Goal: Task Accomplishment & Management: Manage account settings

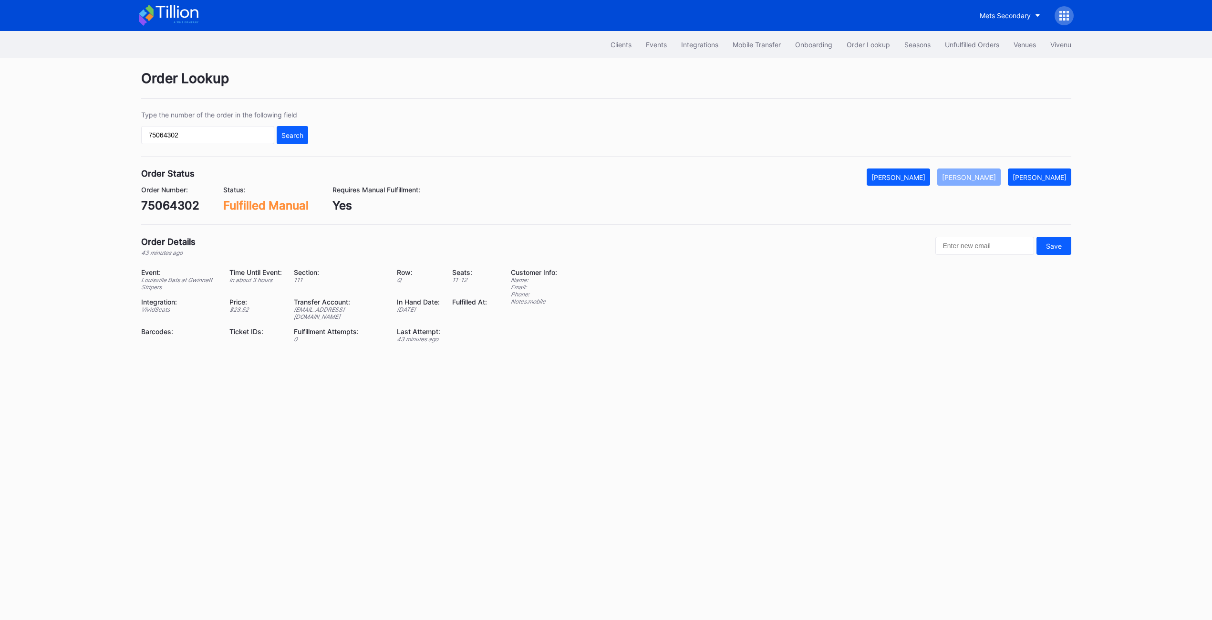
click at [963, 41] on div "Unfulfilled Orders" at bounding box center [972, 45] width 54 height 8
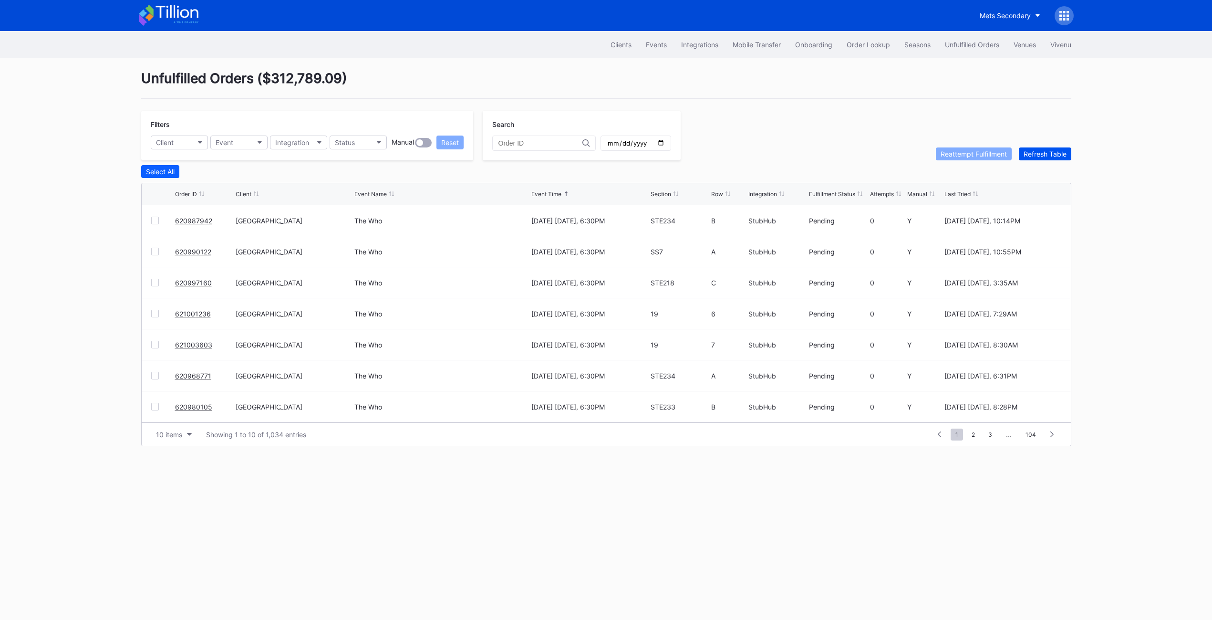
click at [1058, 153] on div "Refresh Table" at bounding box center [1045, 154] width 43 height 8
click at [197, 217] on link "621009041" at bounding box center [193, 221] width 36 height 8
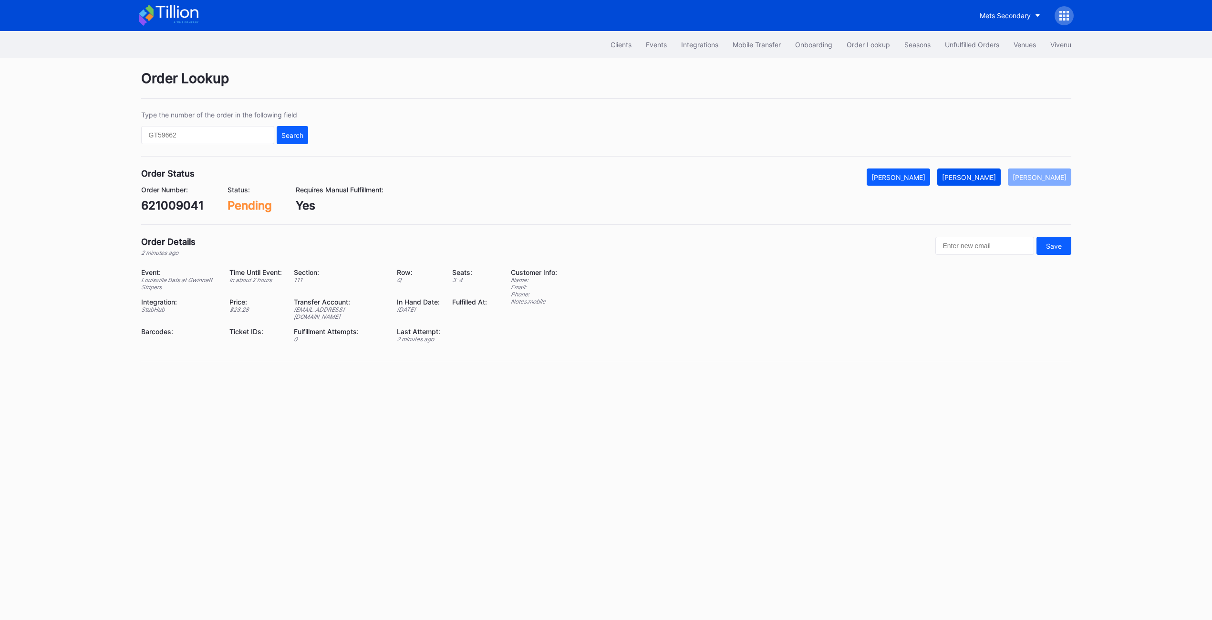
click at [994, 178] on div "[PERSON_NAME]" at bounding box center [969, 177] width 54 height 8
click at [180, 206] on div "621009041" at bounding box center [172, 205] width 62 height 14
copy div "621009041"
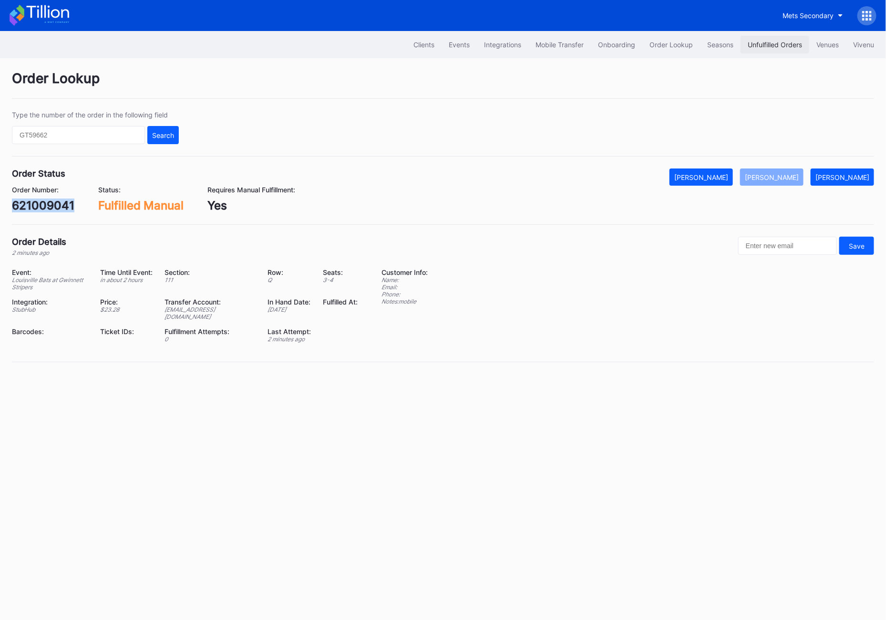
click at [780, 38] on button "Unfulfilled Orders" at bounding box center [775, 45] width 69 height 18
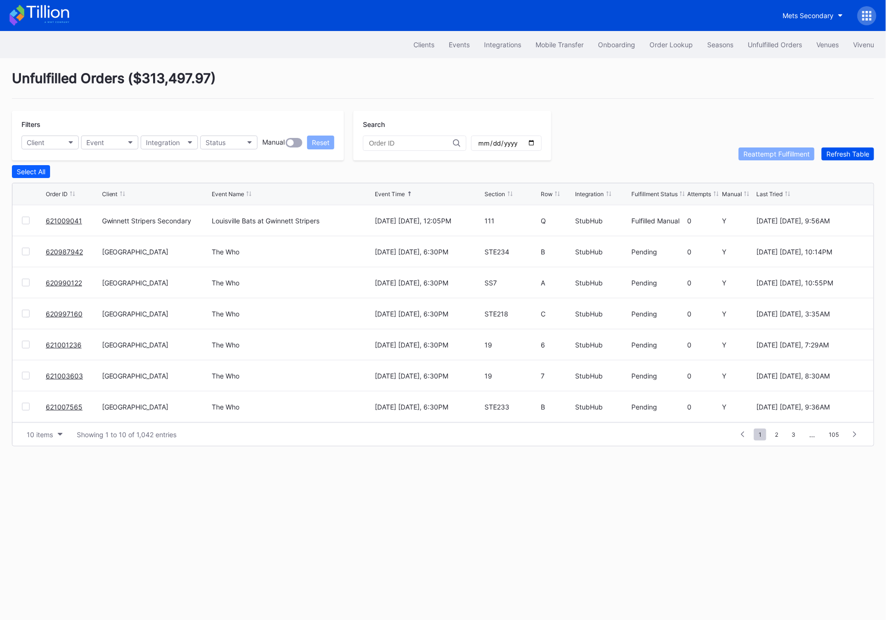
click at [869, 156] on div "Refresh Table" at bounding box center [848, 154] width 43 height 8
click at [677, 45] on div "Order Lookup" at bounding box center [671, 45] width 43 height 8
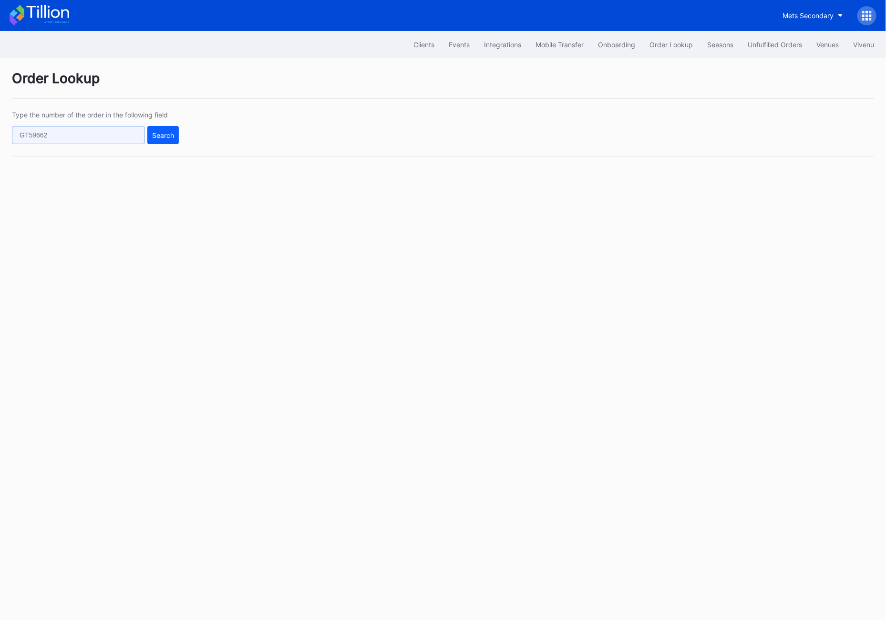
click at [70, 135] on input "text" at bounding box center [78, 135] width 133 height 18
paste input "75056803"
type input "75056803"
click at [152, 132] on div "Search" at bounding box center [163, 135] width 22 height 8
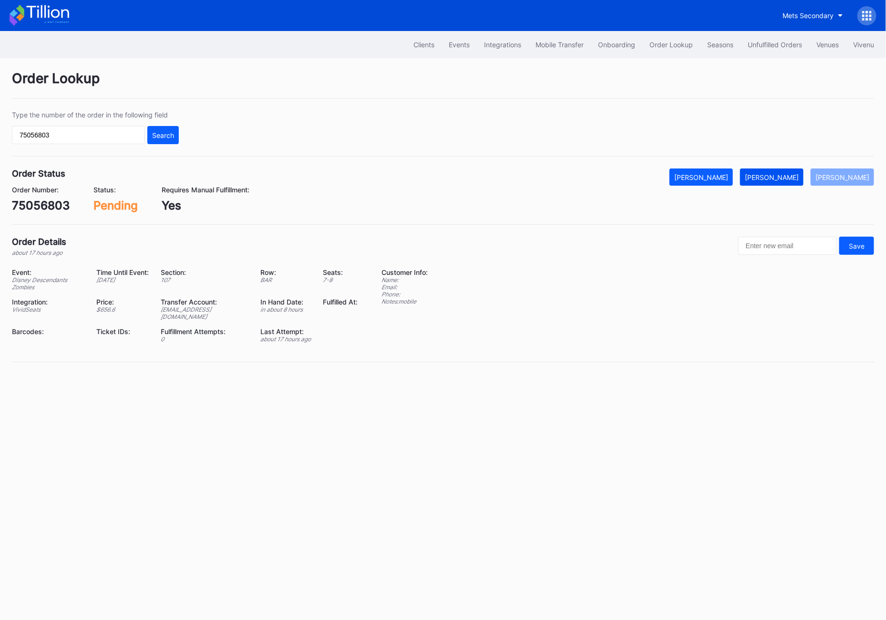
click at [800, 183] on button "[PERSON_NAME]" at bounding box center [771, 176] width 63 height 17
click at [757, 39] on button "Unfulfilled Orders" at bounding box center [775, 45] width 69 height 18
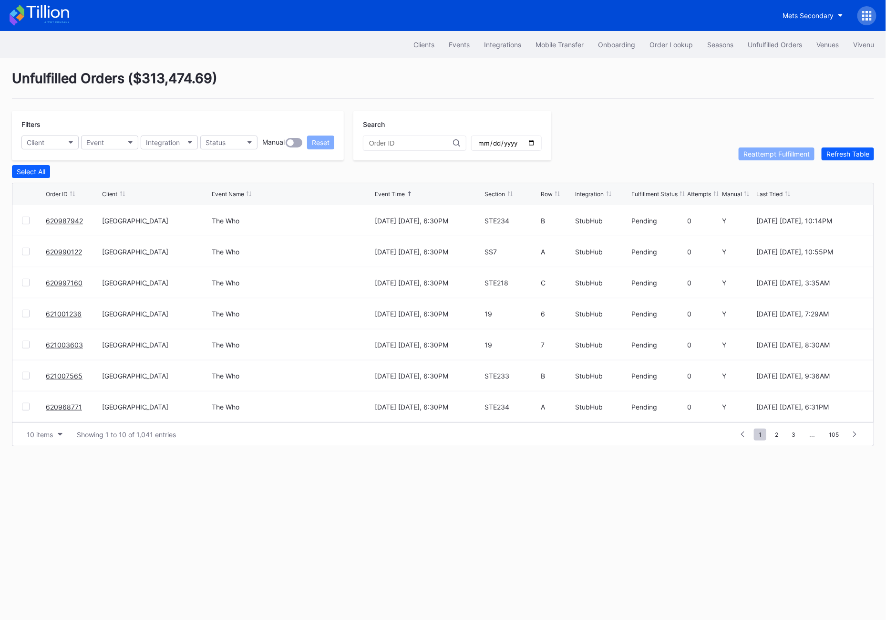
click at [51, 221] on link "620987942" at bounding box center [64, 221] width 37 height 8
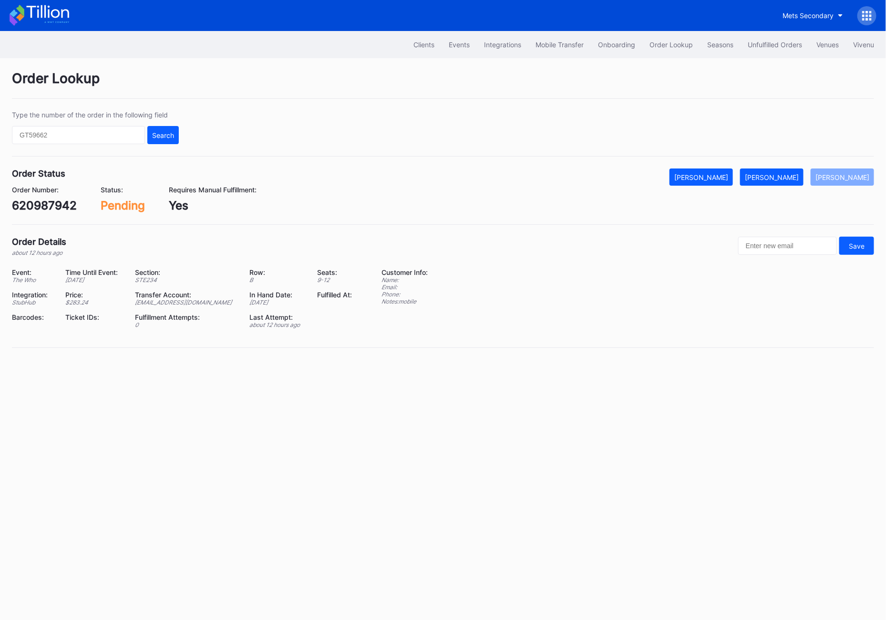
click at [77, 204] on div "Order Number: 620987942 Status: Pending Requires Manual Fulfillment: Yes" at bounding box center [443, 199] width 862 height 27
click at [58, 207] on div "620987942" at bounding box center [44, 205] width 65 height 14
copy div "620987942"
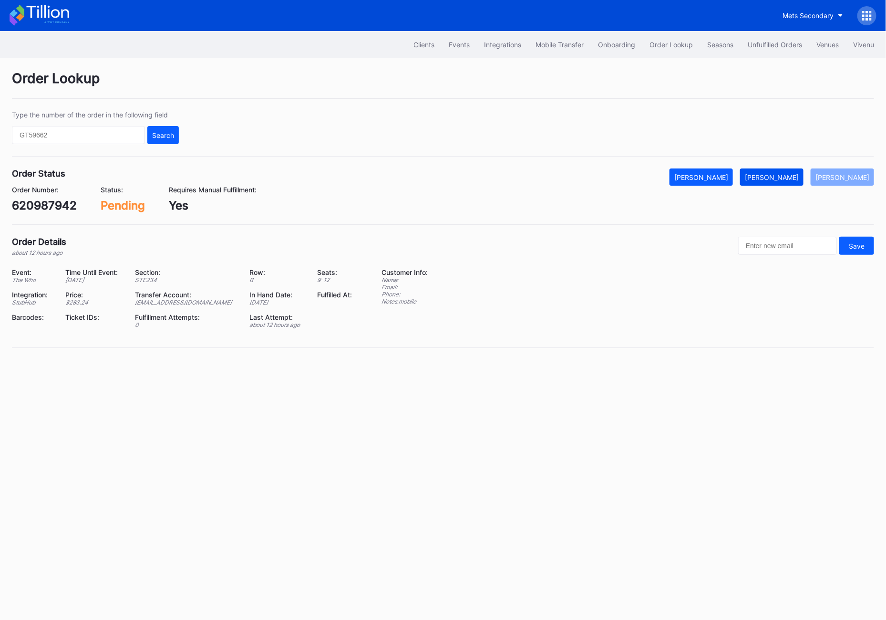
click at [792, 175] on div "[PERSON_NAME]" at bounding box center [772, 177] width 54 height 8
click at [771, 38] on button "Unfulfilled Orders" at bounding box center [775, 45] width 69 height 18
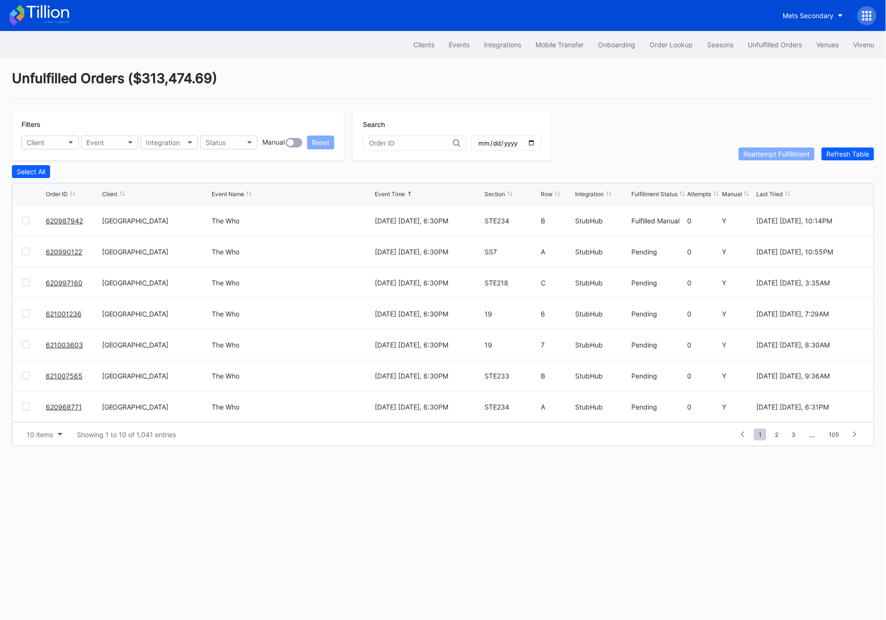
click at [64, 252] on link "620990122" at bounding box center [64, 252] width 36 height 8
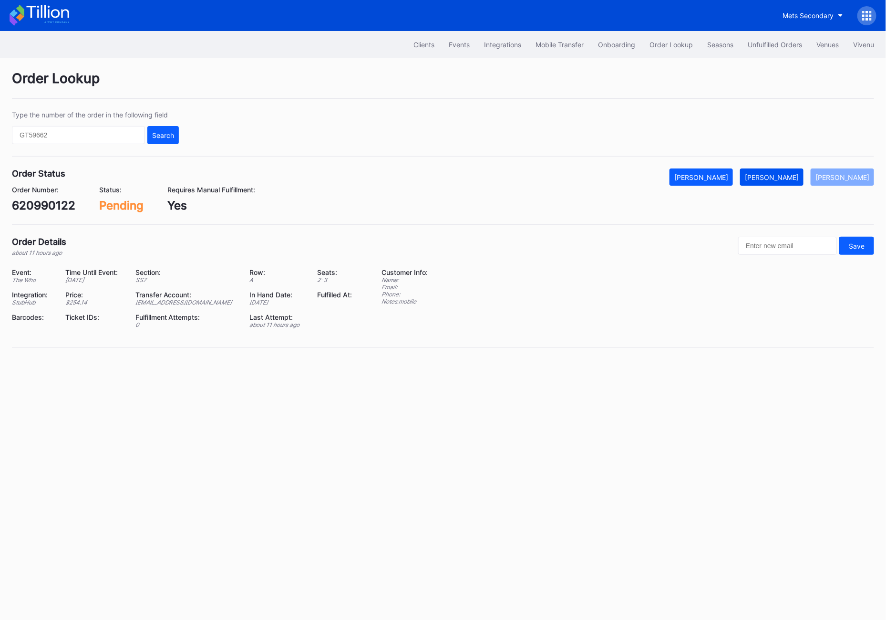
click at [790, 178] on div "[PERSON_NAME]" at bounding box center [772, 177] width 54 height 8
click at [44, 211] on div "620990122" at bounding box center [43, 205] width 63 height 14
copy div "620990122"
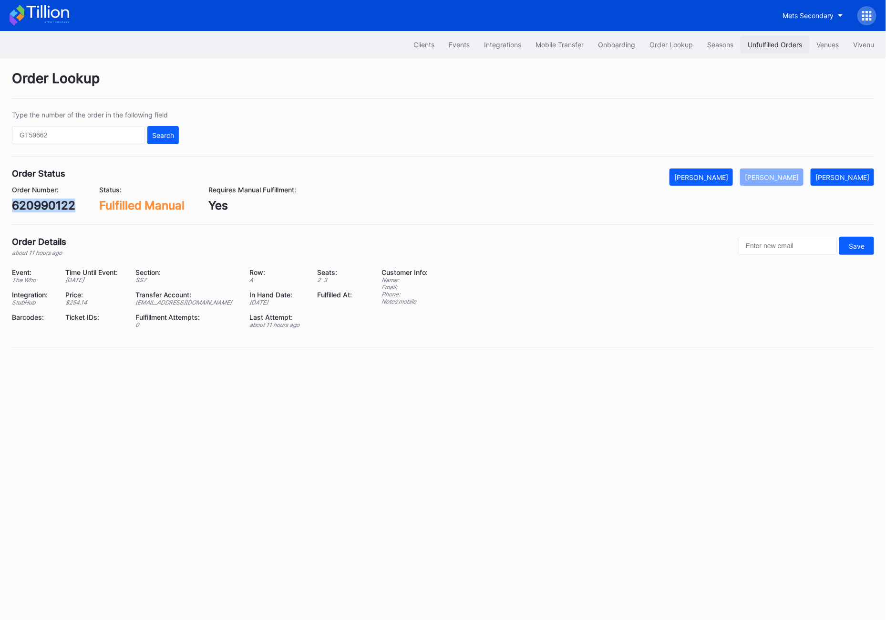
click at [763, 44] on div "Unfulfilled Orders" at bounding box center [775, 45] width 54 height 8
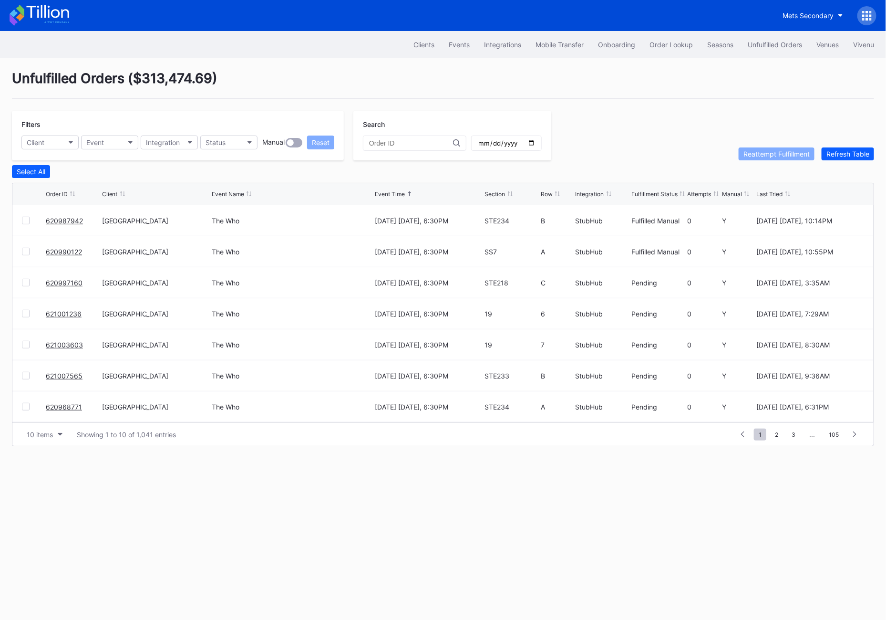
click at [63, 283] on link "620997160" at bounding box center [64, 283] width 37 height 8
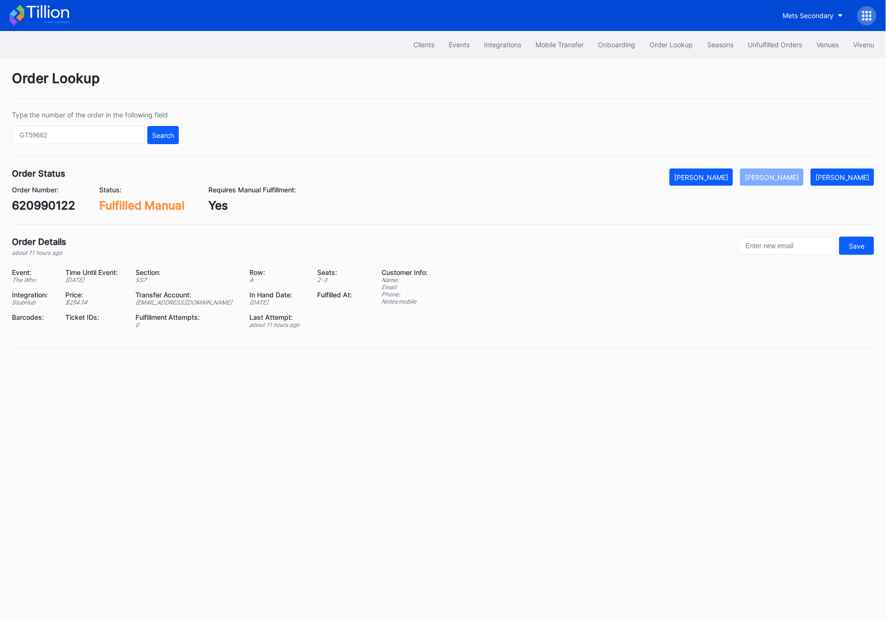
click at [32, 202] on div "620990122" at bounding box center [43, 205] width 63 height 14
copy div "620990122"
click at [777, 41] on div "Unfulfilled Orders" at bounding box center [775, 45] width 54 height 8
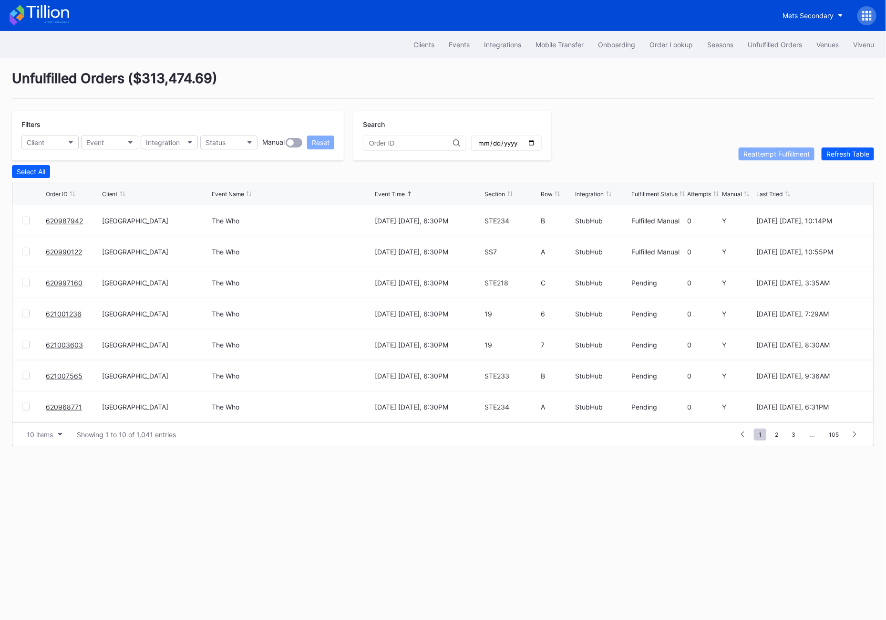
click at [57, 288] on div "620997160" at bounding box center [73, 282] width 54 height 31
click at [55, 279] on link "620997160" at bounding box center [64, 283] width 37 height 8
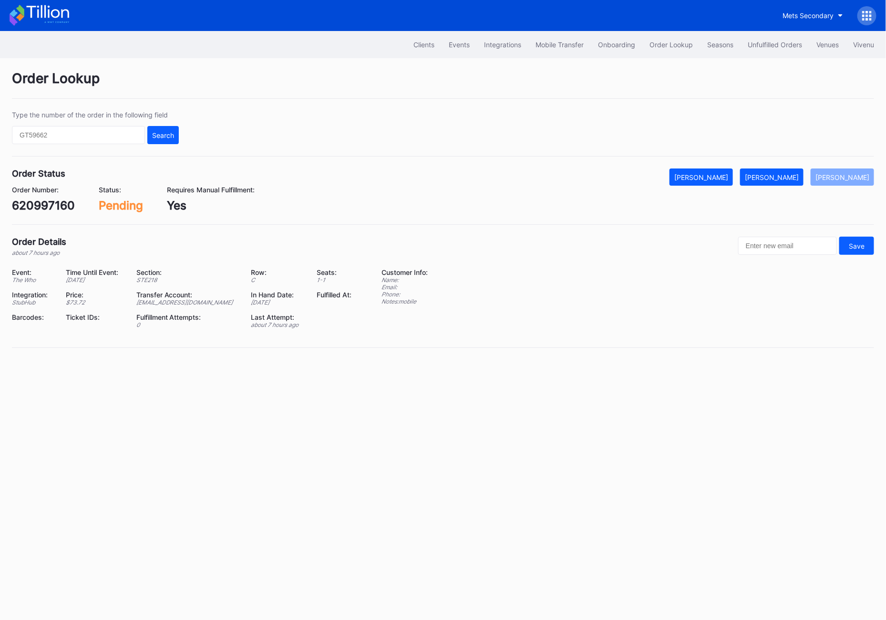
click at [56, 198] on div "Order Number: 620997160" at bounding box center [43, 199] width 63 height 27
copy div "620997160"
click at [795, 179] on div "[PERSON_NAME]" at bounding box center [772, 177] width 54 height 8
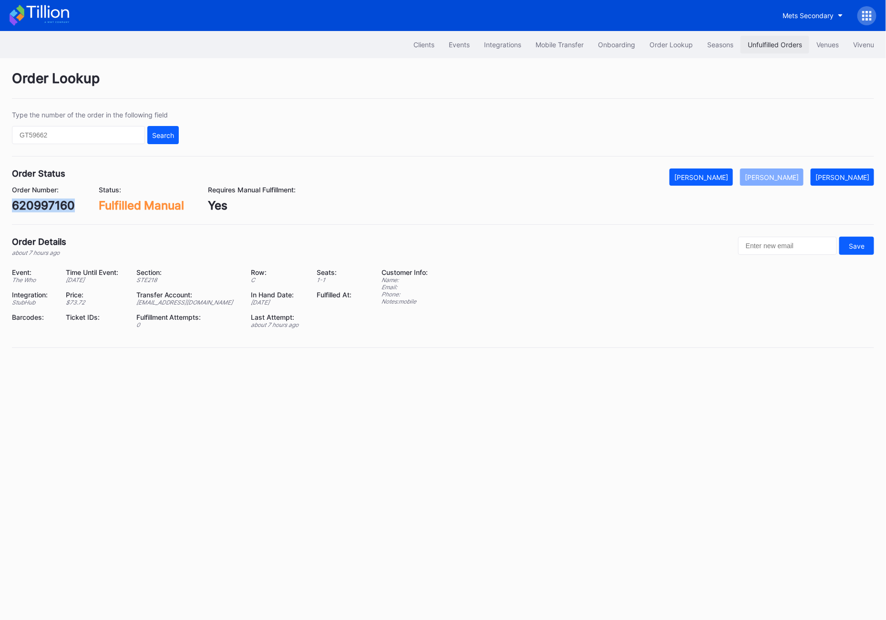
click at [758, 42] on div "Unfulfilled Orders" at bounding box center [775, 45] width 54 height 8
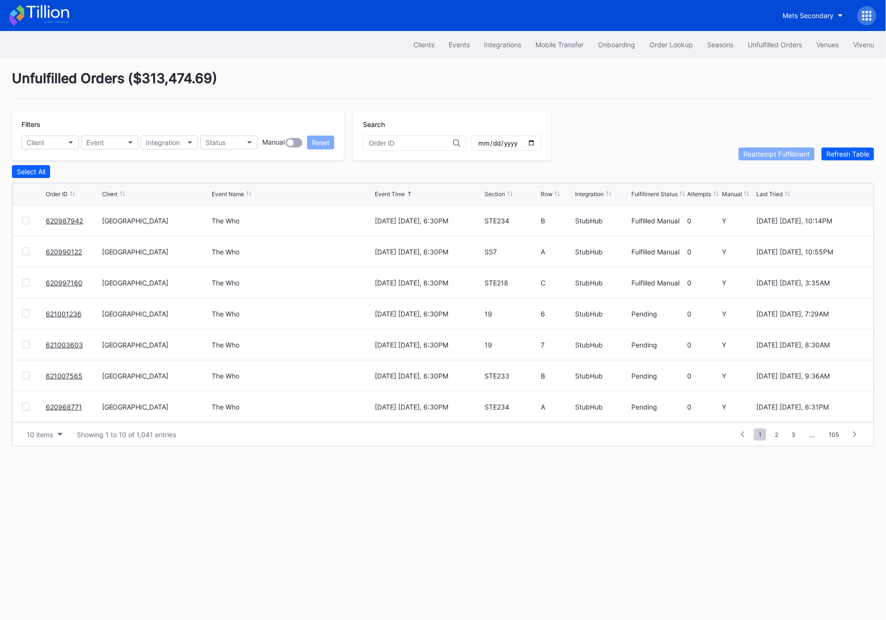
click at [54, 315] on link "621001236" at bounding box center [64, 314] width 36 height 8
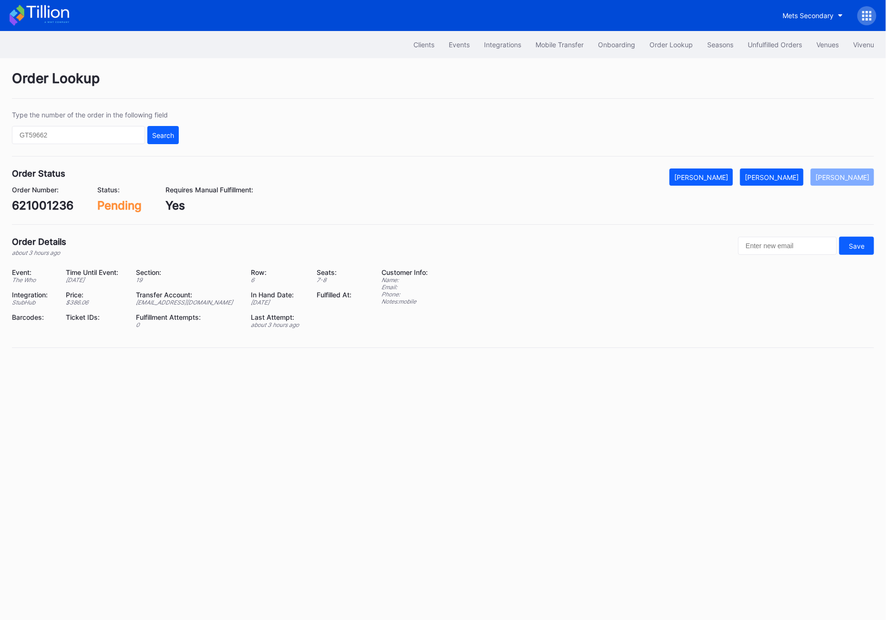
click at [47, 204] on div "621001236" at bounding box center [43, 205] width 62 height 14
copy div "621001236"
click at [786, 181] on button "[PERSON_NAME]" at bounding box center [771, 176] width 63 height 17
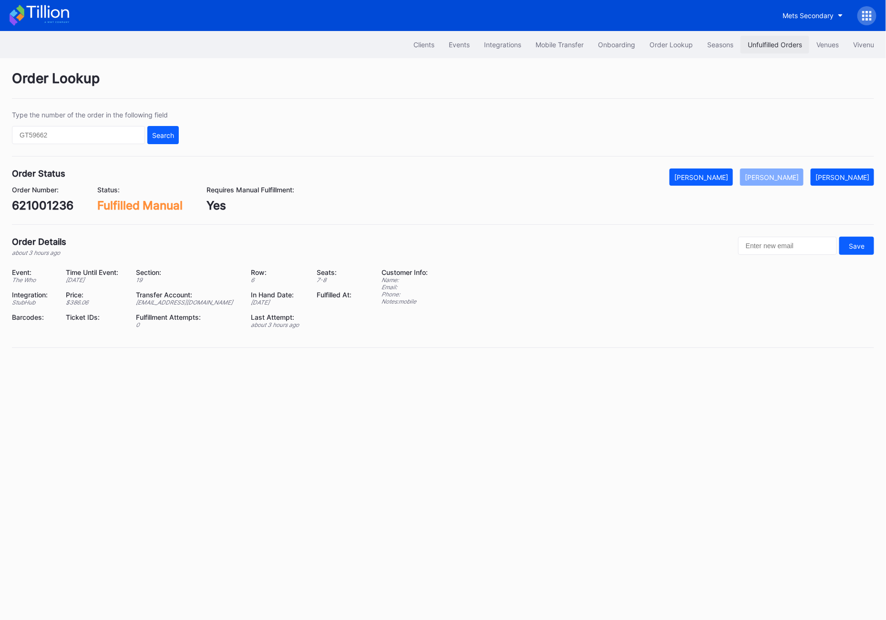
click at [760, 53] on button "Unfulfilled Orders" at bounding box center [775, 45] width 69 height 18
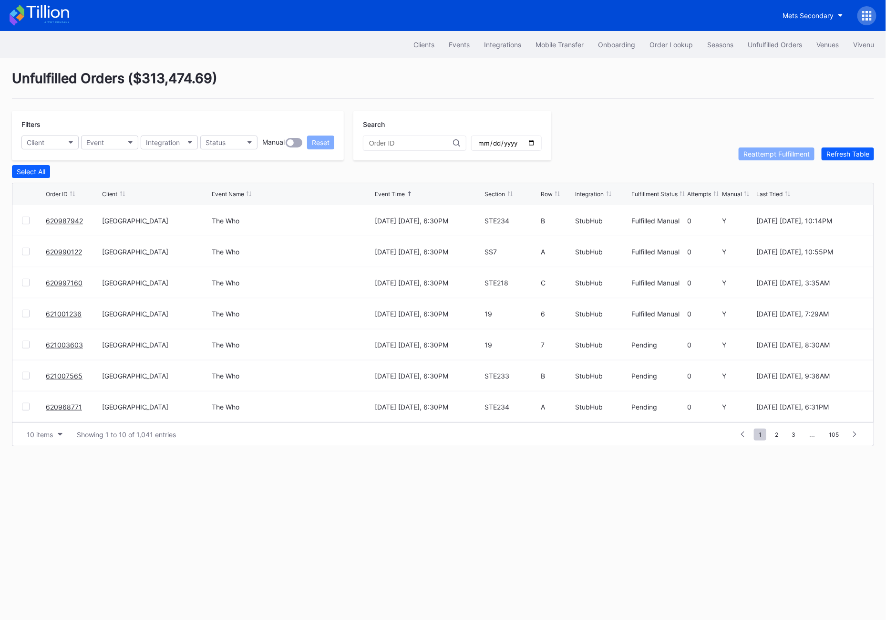
click at [57, 345] on link "621003603" at bounding box center [64, 345] width 37 height 8
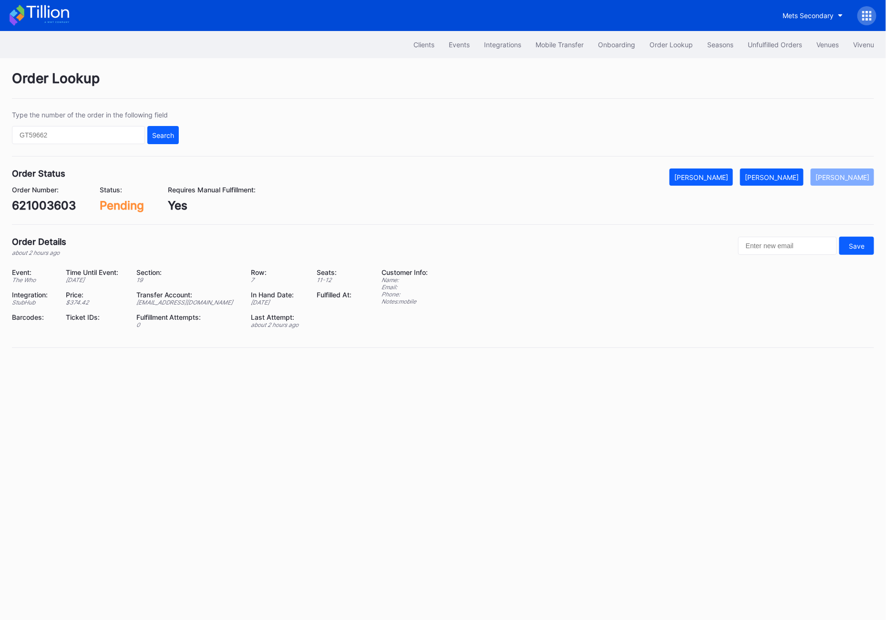
click at [51, 210] on div "621003603" at bounding box center [44, 205] width 64 height 14
copy div "621003603"
click at [777, 176] on div "[PERSON_NAME]" at bounding box center [772, 177] width 54 height 8
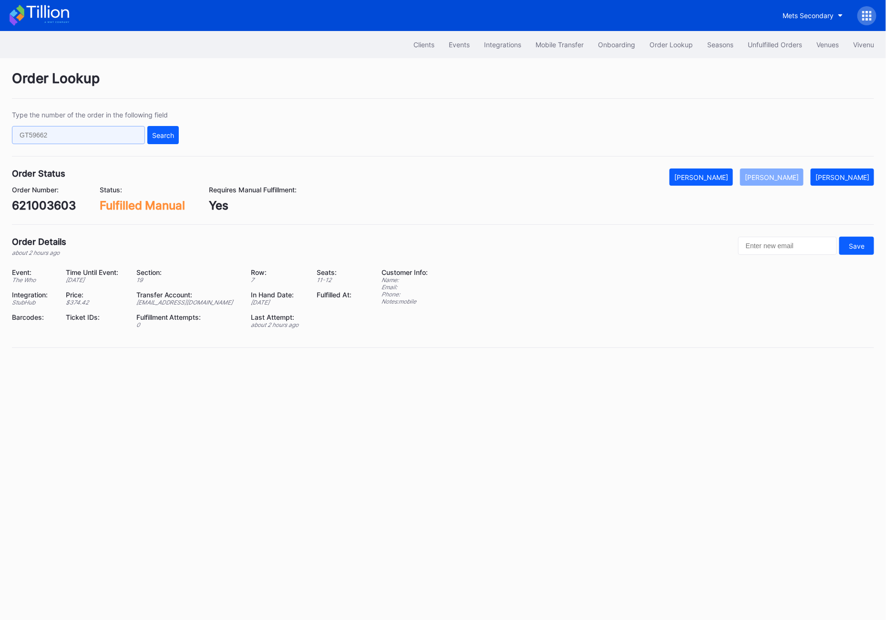
click at [68, 133] on input "text" at bounding box center [78, 135] width 133 height 18
paste input "12xps0woq3m"
click at [141, 137] on input "12xps0woq3m" at bounding box center [78, 135] width 133 height 18
type input "12xps0woq3m"
click at [158, 136] on div "Search" at bounding box center [163, 135] width 22 height 8
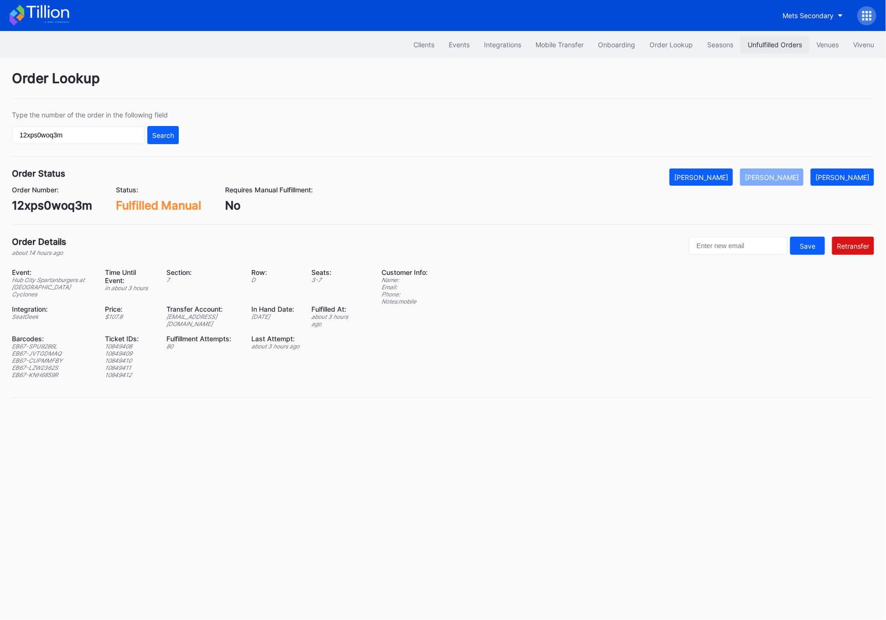
click at [759, 46] on div "Unfulfilled Orders" at bounding box center [775, 45] width 54 height 8
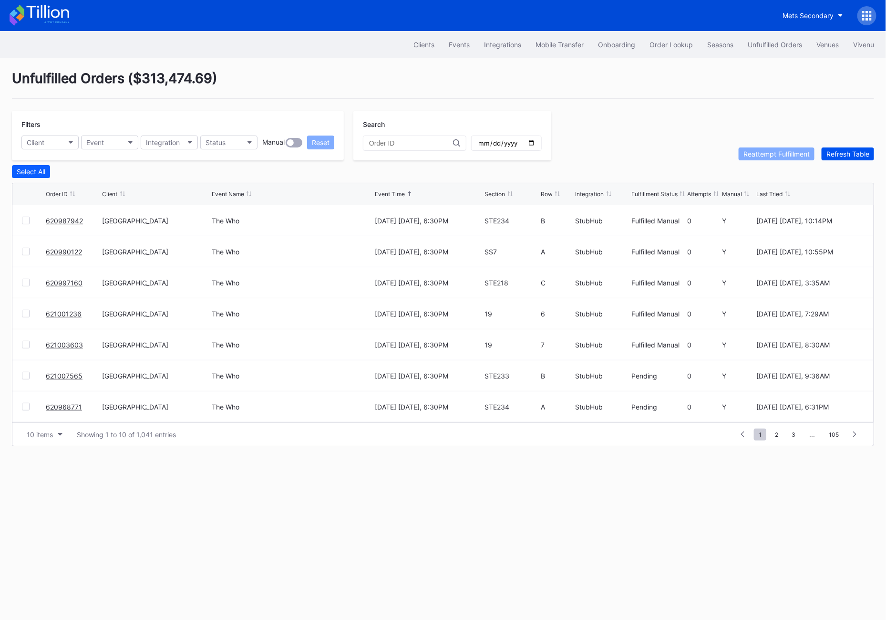
click at [852, 156] on div "Refresh Table" at bounding box center [848, 154] width 43 height 8
click at [62, 220] on link "621007565" at bounding box center [64, 221] width 37 height 8
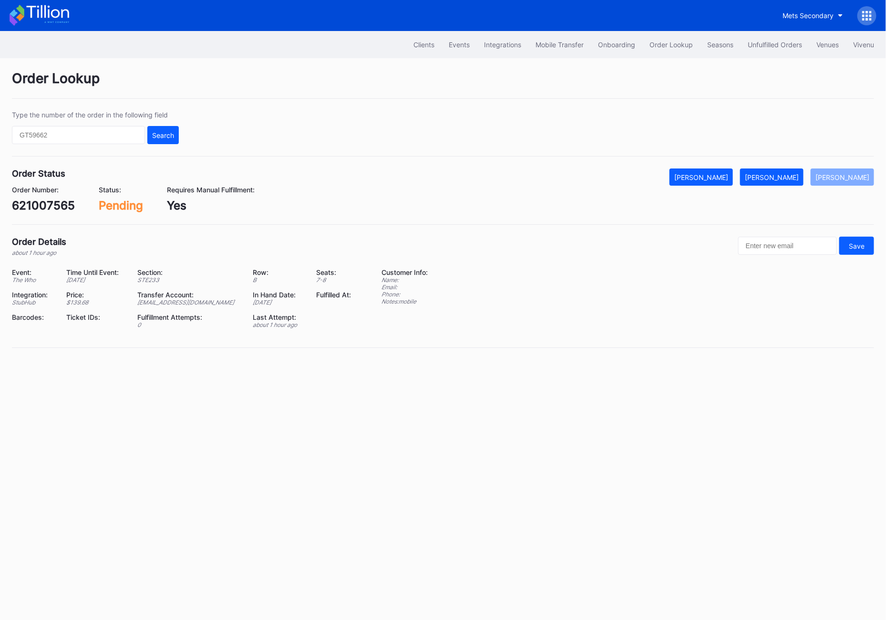
click at [37, 203] on div "621007565" at bounding box center [43, 205] width 63 height 14
copy div "621007565"
click at [776, 168] on button "[PERSON_NAME]" at bounding box center [771, 176] width 63 height 17
click at [776, 175] on div "[PERSON_NAME]" at bounding box center [772, 177] width 54 height 8
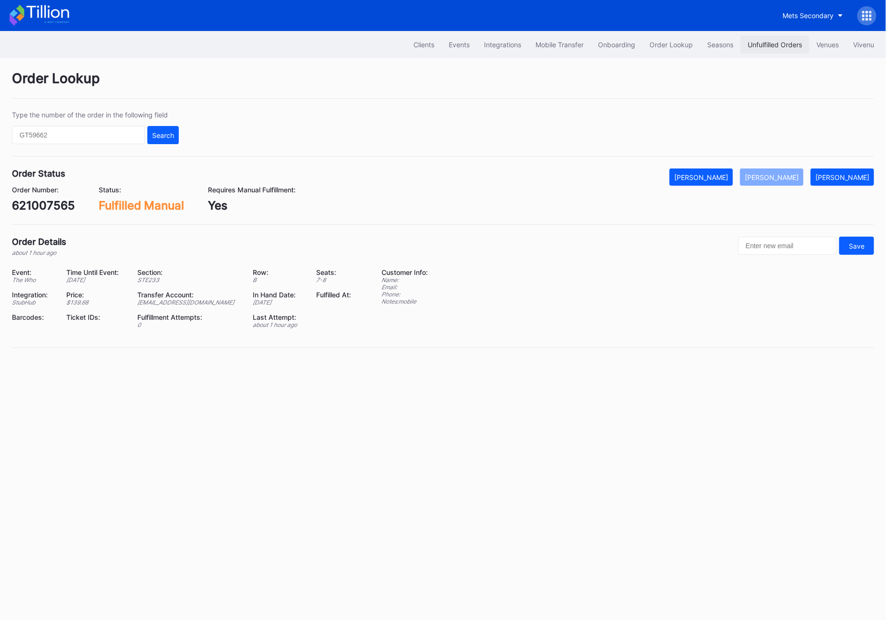
click at [775, 41] on div "Unfulfilled Orders" at bounding box center [775, 45] width 54 height 8
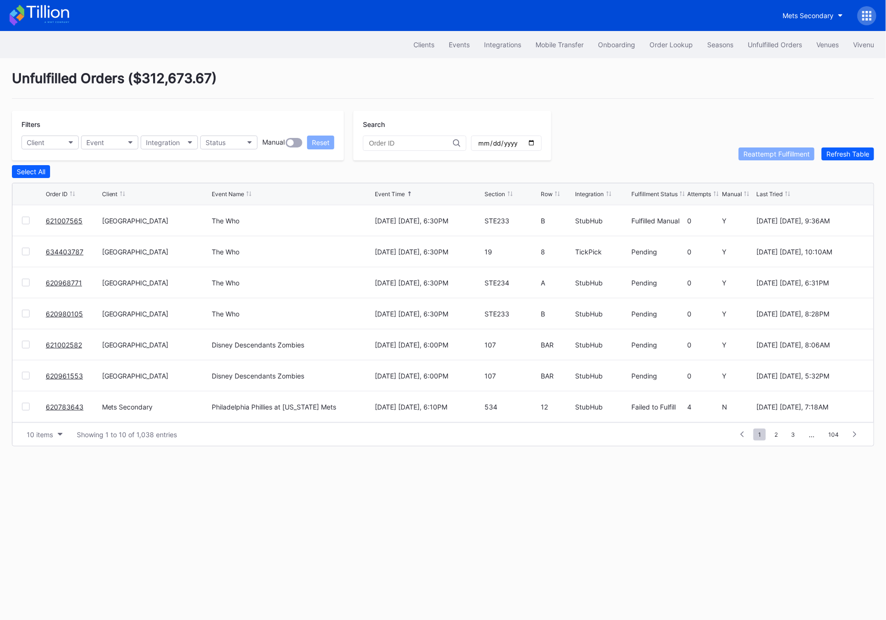
click at [68, 251] on link "634403787" at bounding box center [65, 252] width 38 height 8
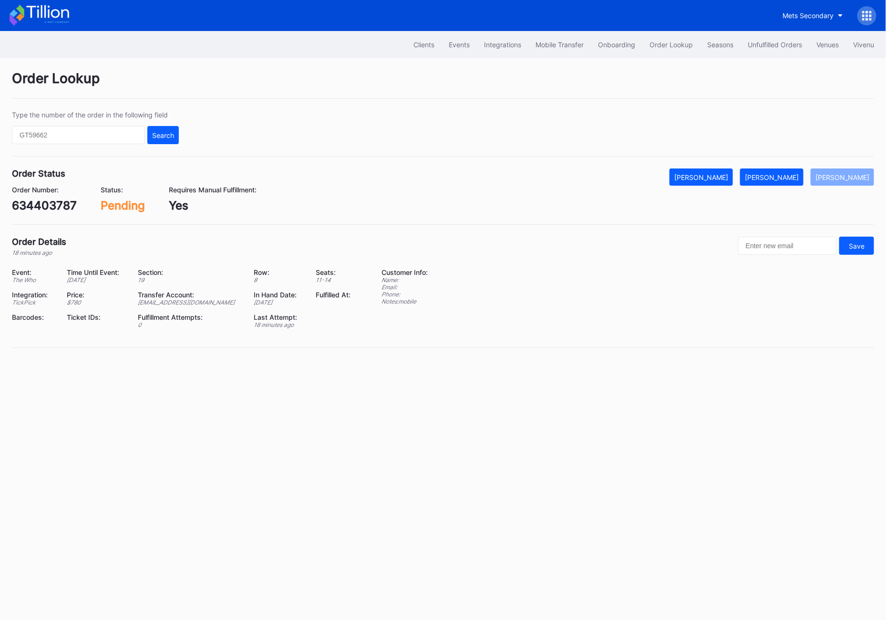
click at [50, 200] on div "634403787" at bounding box center [44, 205] width 65 height 14
copy div "634403787"
click at [51, 204] on div "634403787" at bounding box center [44, 205] width 65 height 14
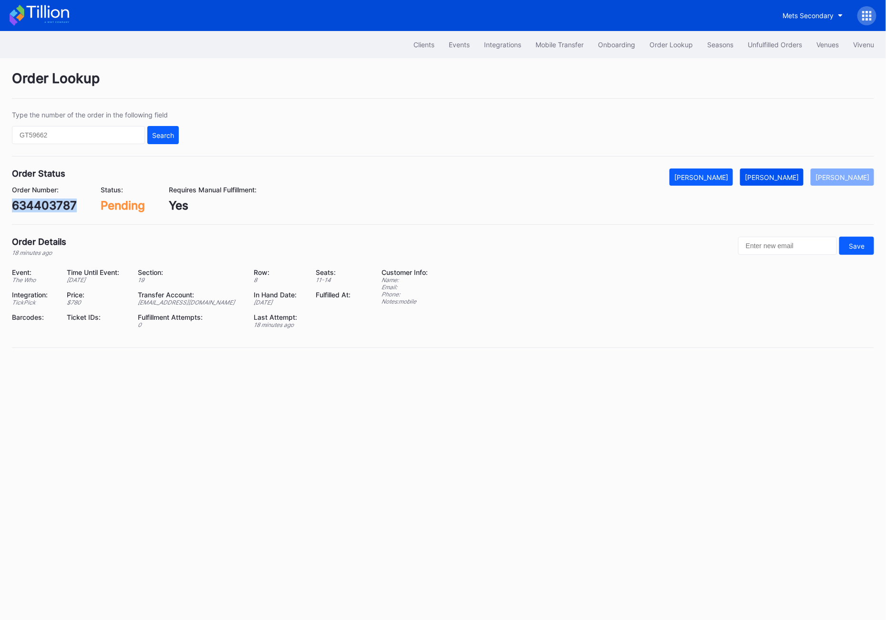
click at [796, 180] on div "[PERSON_NAME]" at bounding box center [772, 177] width 54 height 8
click at [41, 211] on div "634403787" at bounding box center [44, 205] width 65 height 14
click at [778, 45] on div "Unfulfilled Orders" at bounding box center [775, 45] width 54 height 8
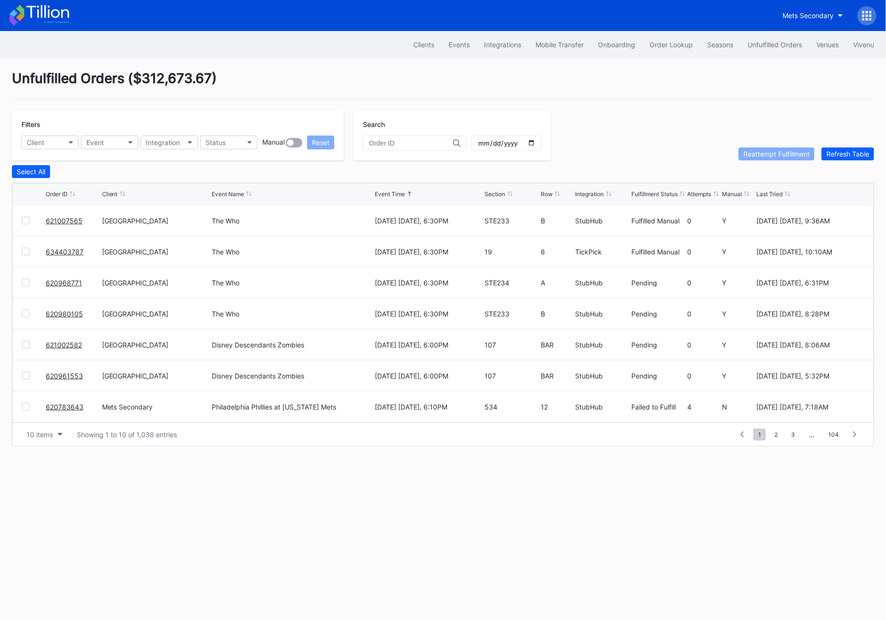
click at [70, 283] on link "620968771" at bounding box center [64, 283] width 36 height 8
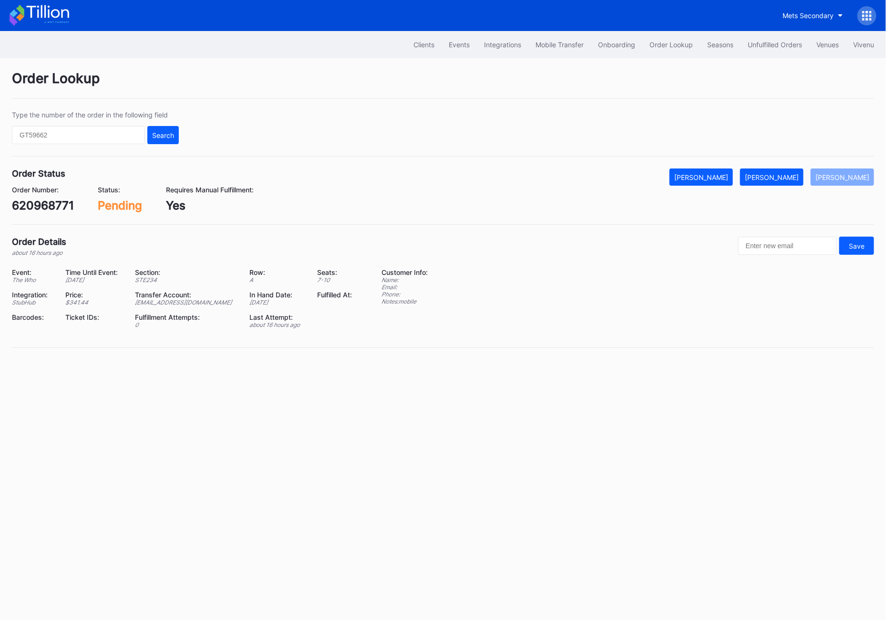
click at [780, 187] on div "Order Number: 620968771 Status: Pending Requires Manual Fulfillment: Yes" at bounding box center [443, 199] width 862 height 27
click at [780, 184] on button "[PERSON_NAME]" at bounding box center [771, 176] width 63 height 17
click at [44, 208] on div "620968771" at bounding box center [43, 205] width 62 height 14
copy div "620968771"
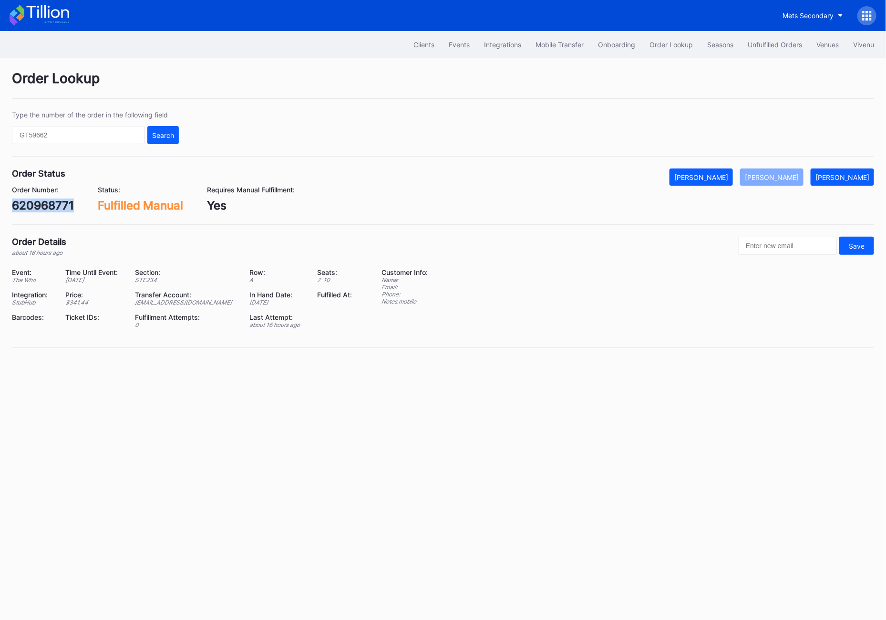
click at [31, 205] on div "620968771" at bounding box center [43, 205] width 62 height 14
click at [765, 43] on div "Unfulfilled Orders" at bounding box center [775, 45] width 54 height 8
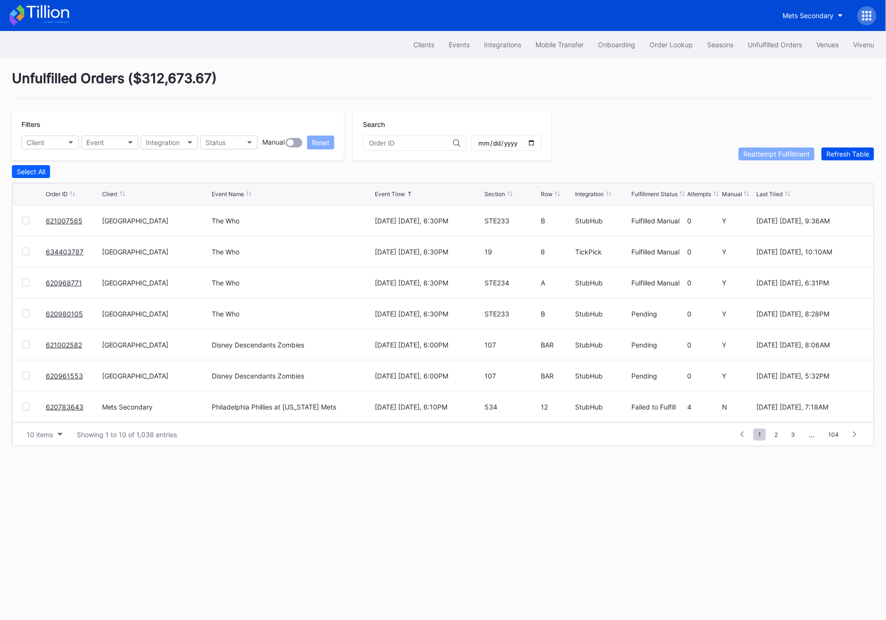
click at [848, 151] on div "Refresh Table" at bounding box center [848, 154] width 43 height 8
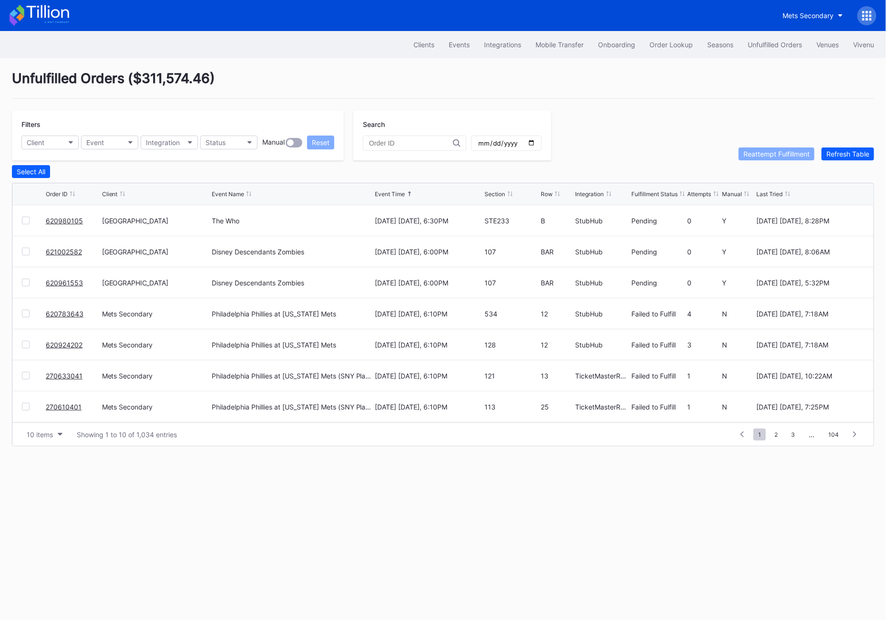
click at [68, 217] on link "620980105" at bounding box center [64, 221] width 37 height 8
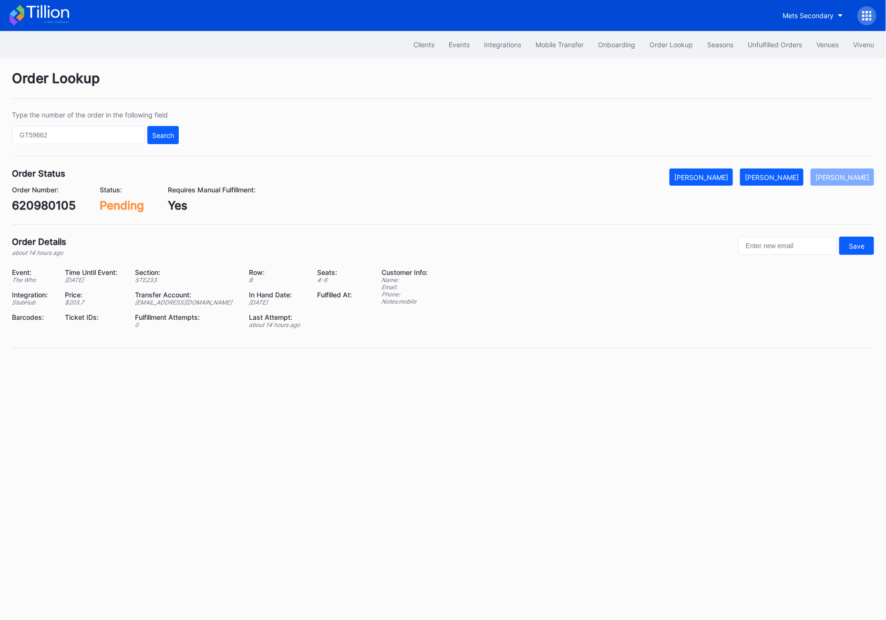
click at [42, 198] on div "620980105" at bounding box center [44, 205] width 64 height 14
click at [776, 179] on div "[PERSON_NAME]" at bounding box center [772, 177] width 54 height 8
click at [765, 45] on div "Unfulfilled Orders" at bounding box center [775, 45] width 54 height 8
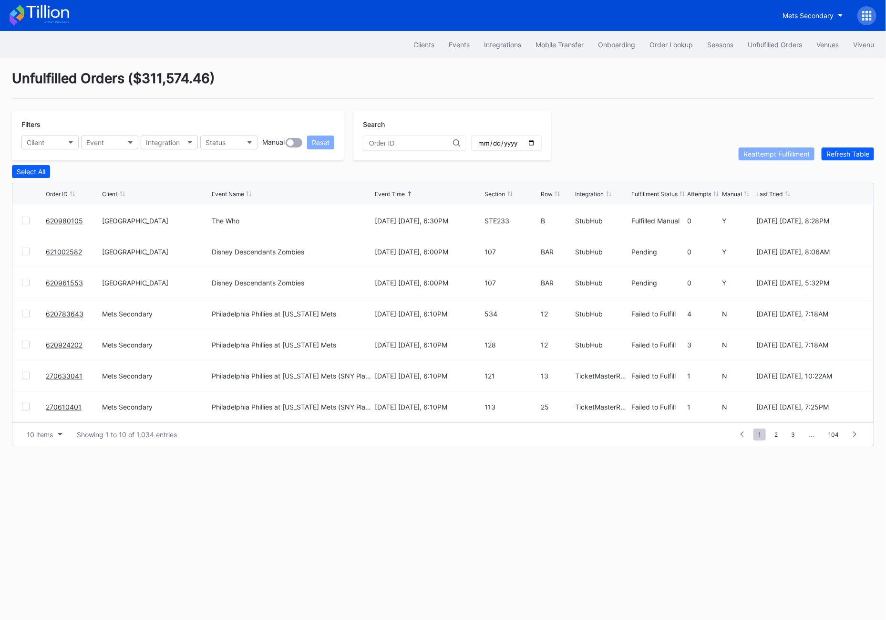
click at [50, 251] on link "621002582" at bounding box center [64, 252] width 36 height 8
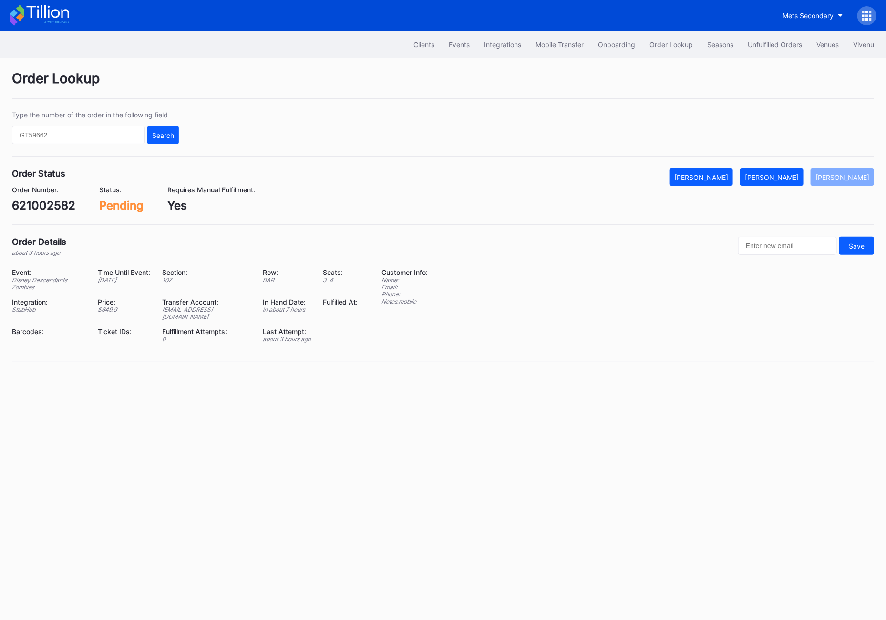
click at [31, 214] on div "Order Status Mark Cancelled [PERSON_NAME] [PERSON_NAME] Order Number: 621002582…" at bounding box center [443, 196] width 862 height 56
click at [52, 204] on div "621002582" at bounding box center [43, 205] width 63 height 14
click at [49, 204] on div "621002582" at bounding box center [43, 205] width 63 height 14
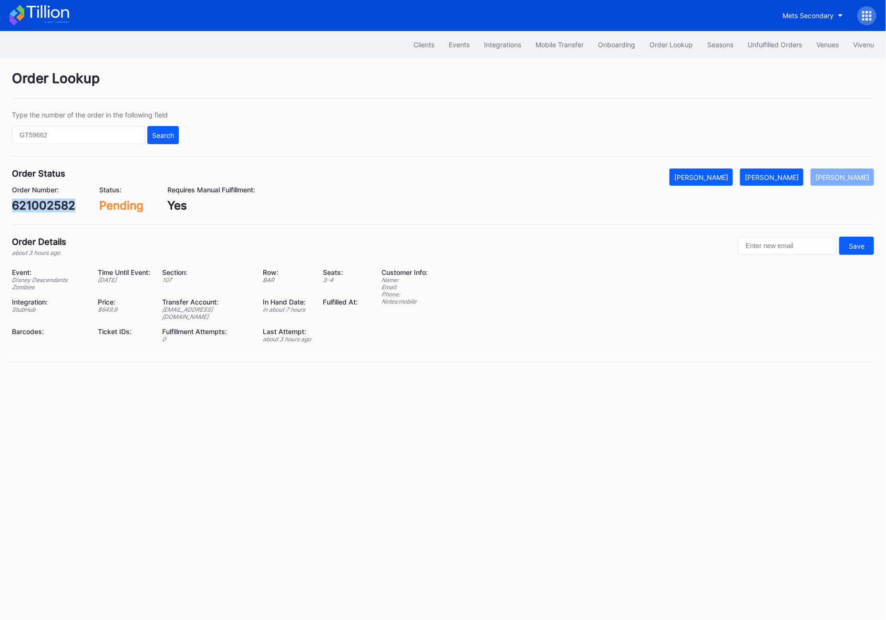
click at [49, 204] on div "621002582" at bounding box center [43, 205] width 63 height 14
click at [782, 171] on button "[PERSON_NAME]" at bounding box center [771, 176] width 63 height 17
click at [763, 43] on div "Unfulfilled Orders" at bounding box center [775, 45] width 54 height 8
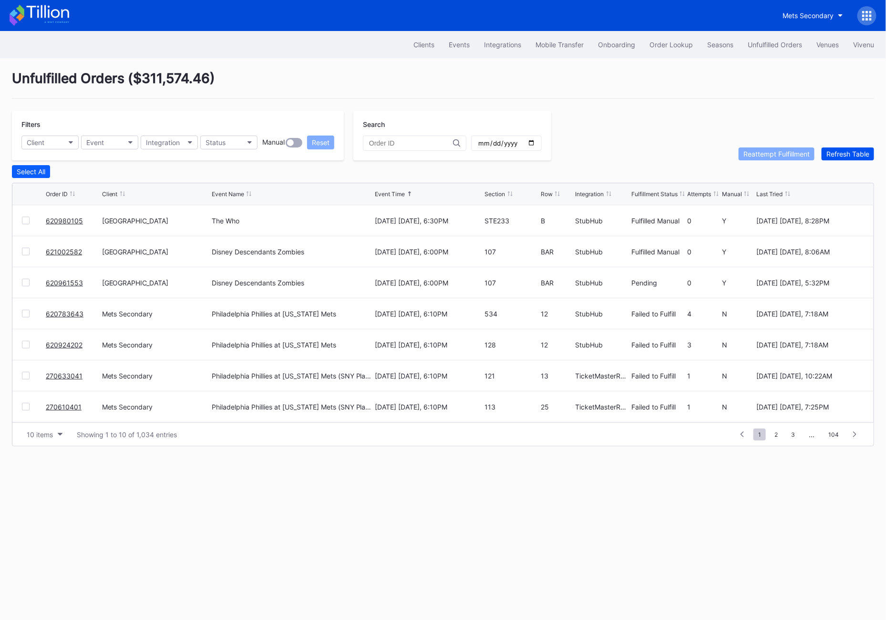
click at [844, 157] on div "Refresh Table" at bounding box center [848, 154] width 43 height 8
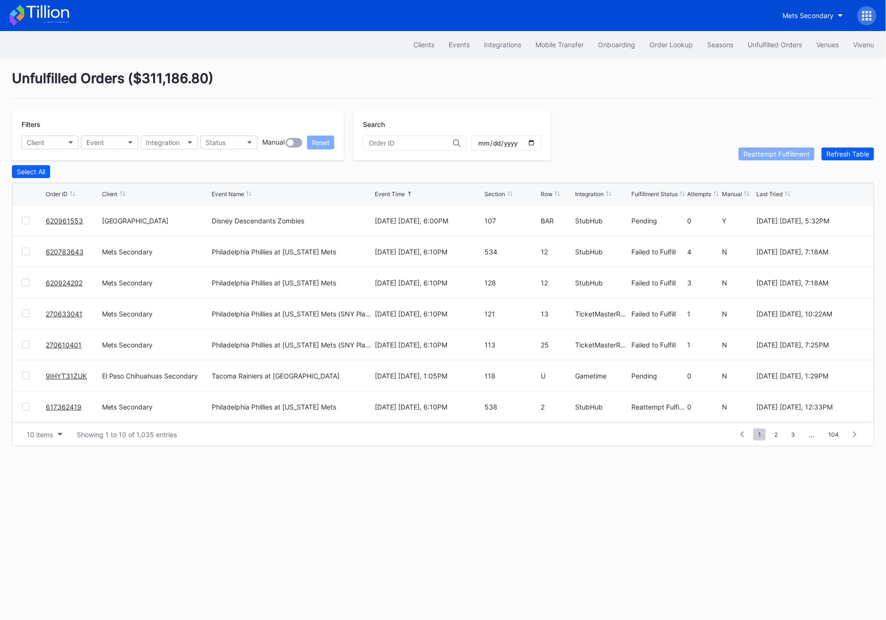
click at [54, 219] on link "620961553" at bounding box center [64, 221] width 37 height 8
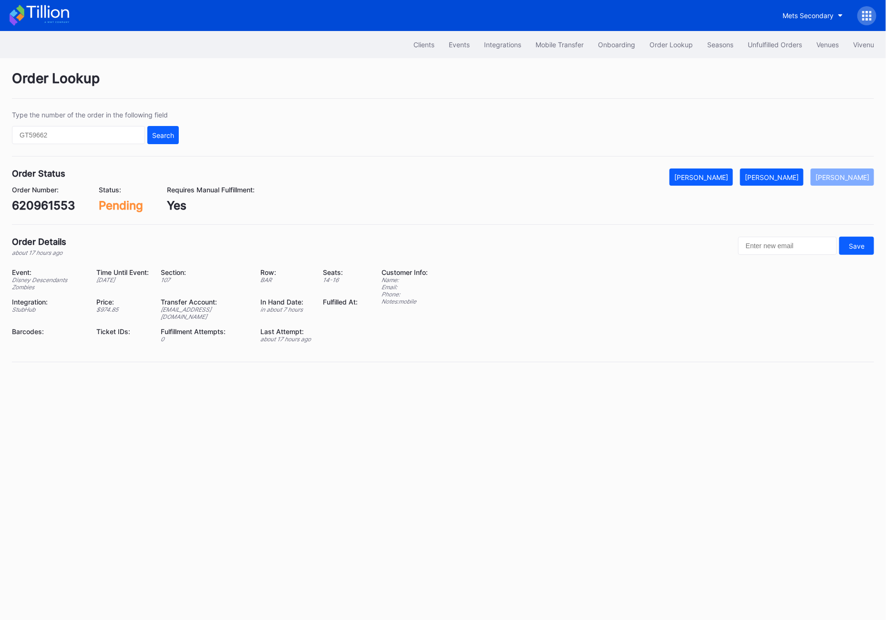
click at [45, 198] on div "620961553" at bounding box center [43, 205] width 63 height 14
click at [58, 136] on input "text" at bounding box center [78, 135] width 133 height 18
paste input "620843901"
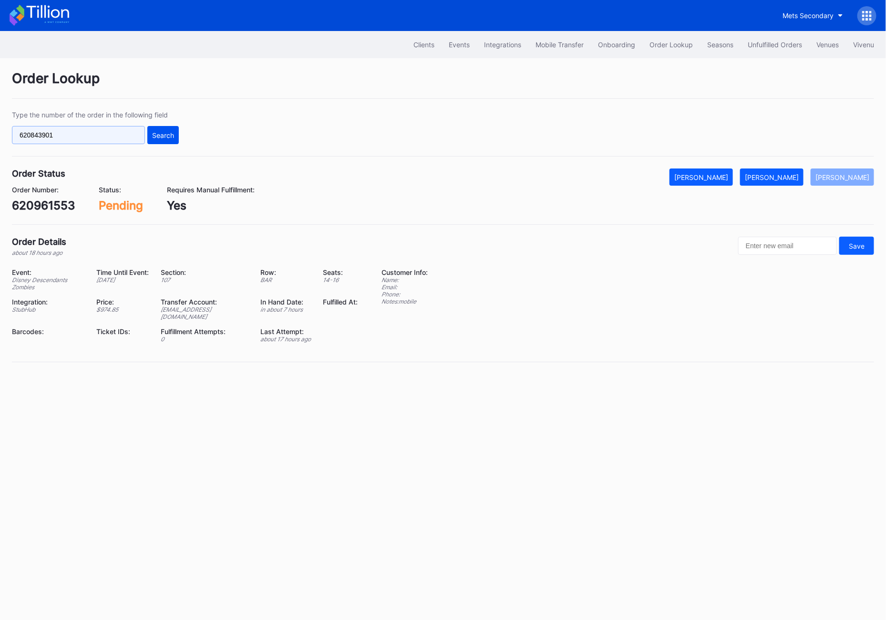
type input "620843901"
click at [162, 135] on div "Search" at bounding box center [163, 135] width 22 height 8
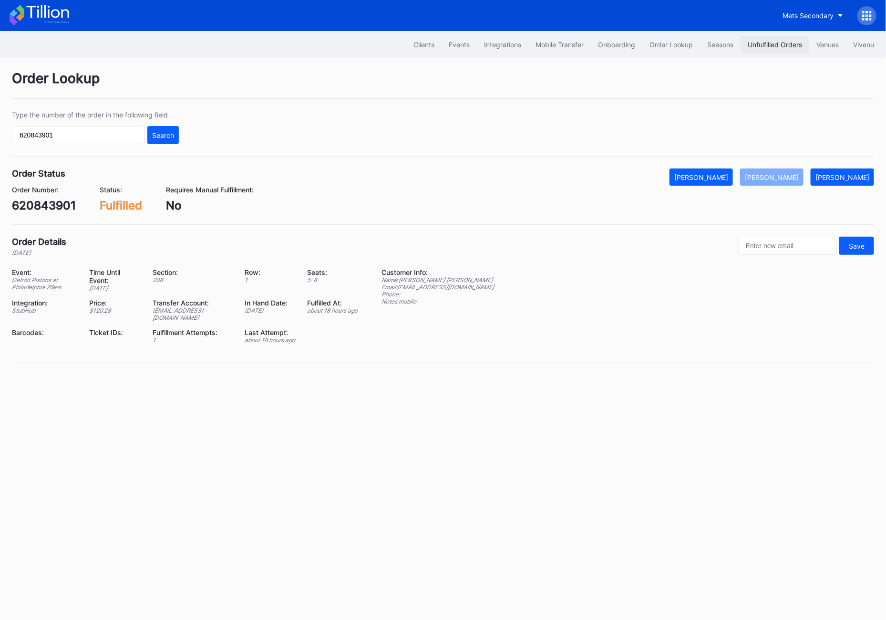
click at [779, 39] on button "Unfulfilled Orders" at bounding box center [775, 45] width 69 height 18
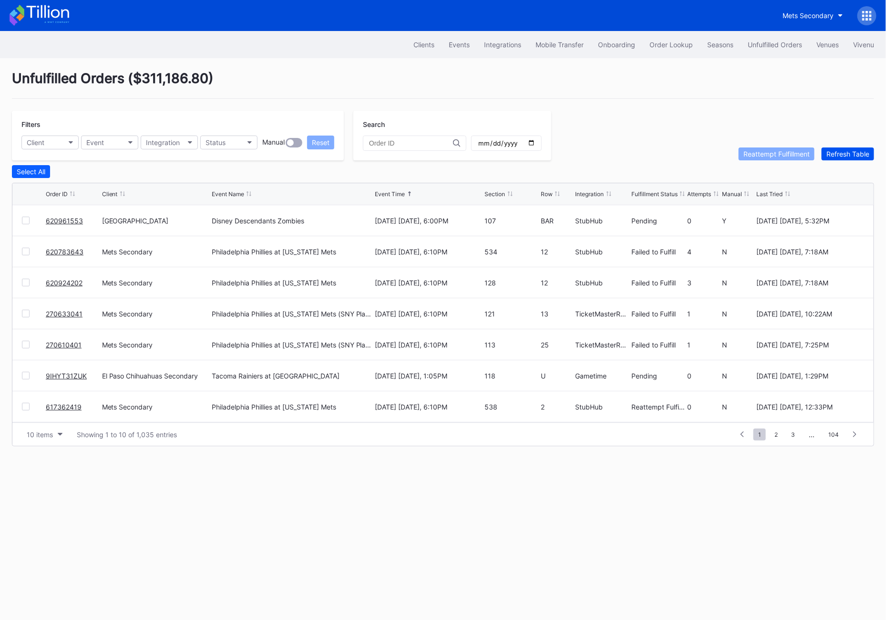
click at [844, 159] on button "Refresh Table" at bounding box center [848, 153] width 52 height 13
click at [59, 218] on link "620961553" at bounding box center [64, 221] width 37 height 8
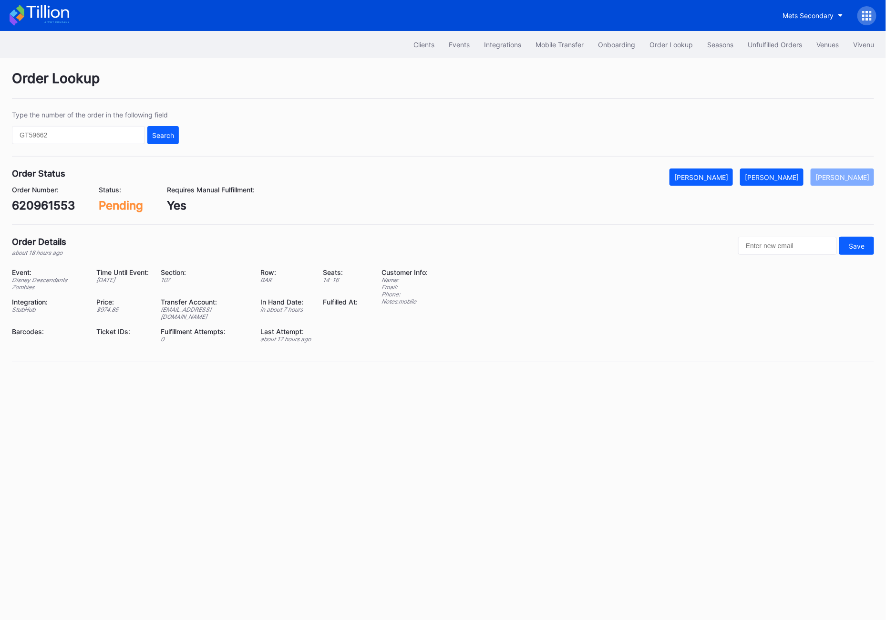
click at [31, 206] on div "620961553" at bounding box center [43, 205] width 63 height 14
click at [793, 184] on button "[PERSON_NAME]" at bounding box center [771, 176] width 63 height 17
click at [777, 47] on div "Unfulfilled Orders" at bounding box center [775, 45] width 54 height 8
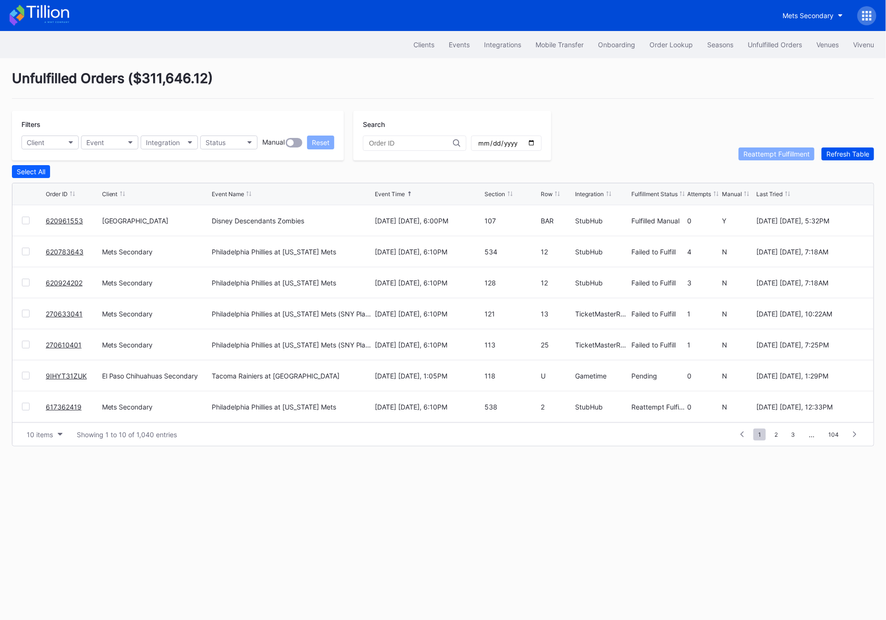
click at [850, 154] on div "Refresh Table" at bounding box center [848, 154] width 43 height 8
